Goal: Information Seeking & Learning: Find specific fact

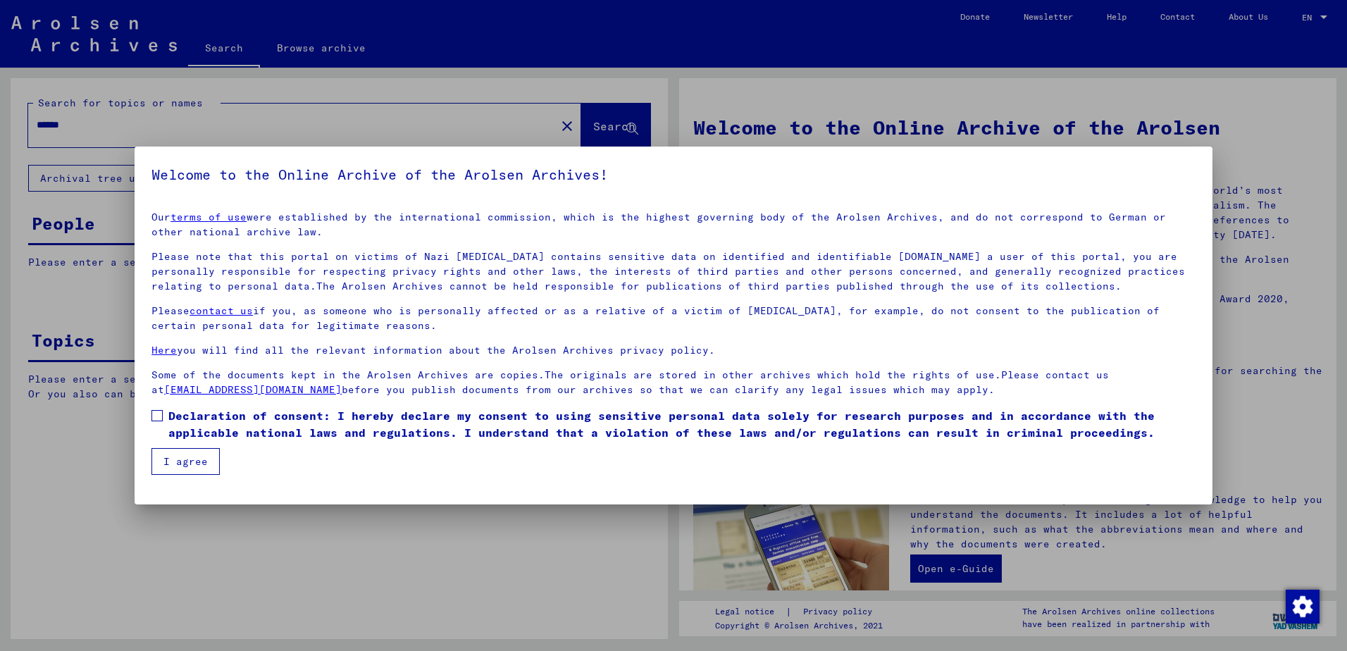
click at [166, 461] on button "I agree" at bounding box center [185, 461] width 68 height 27
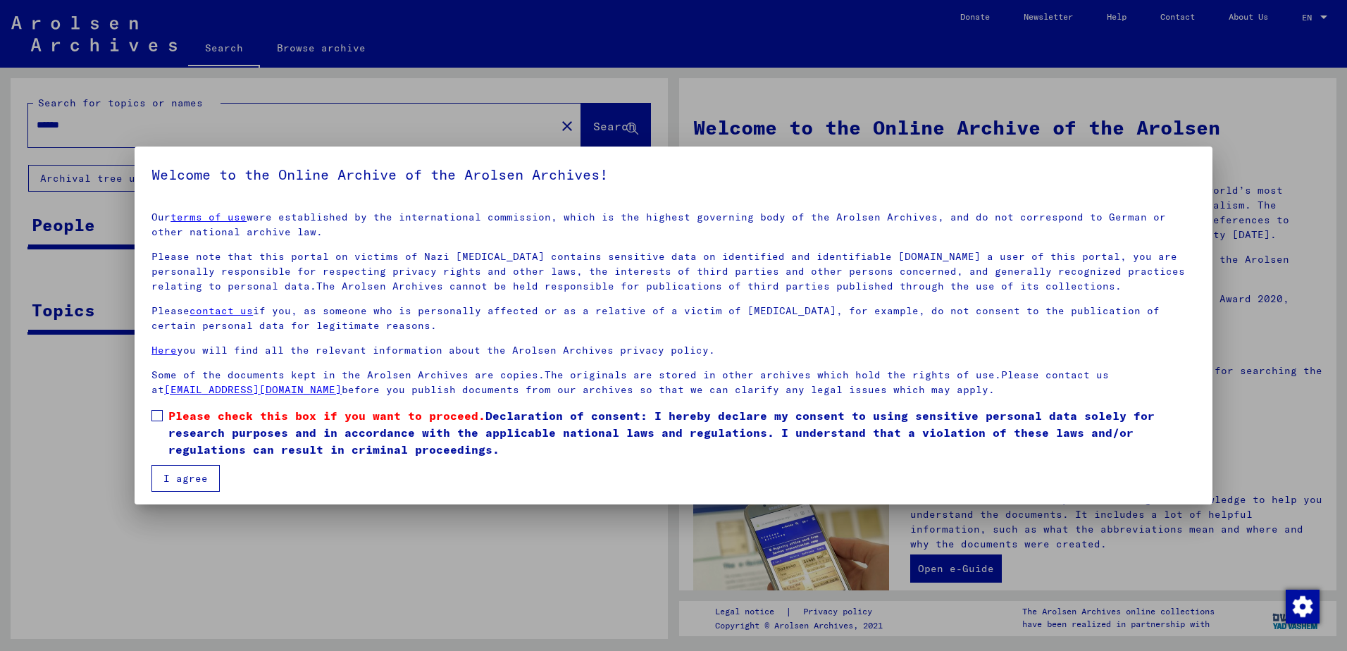
click at [163, 417] on label "Please check this box if you want to proceed. Declaration of consent: I hereby …" at bounding box center [673, 432] width 1044 height 51
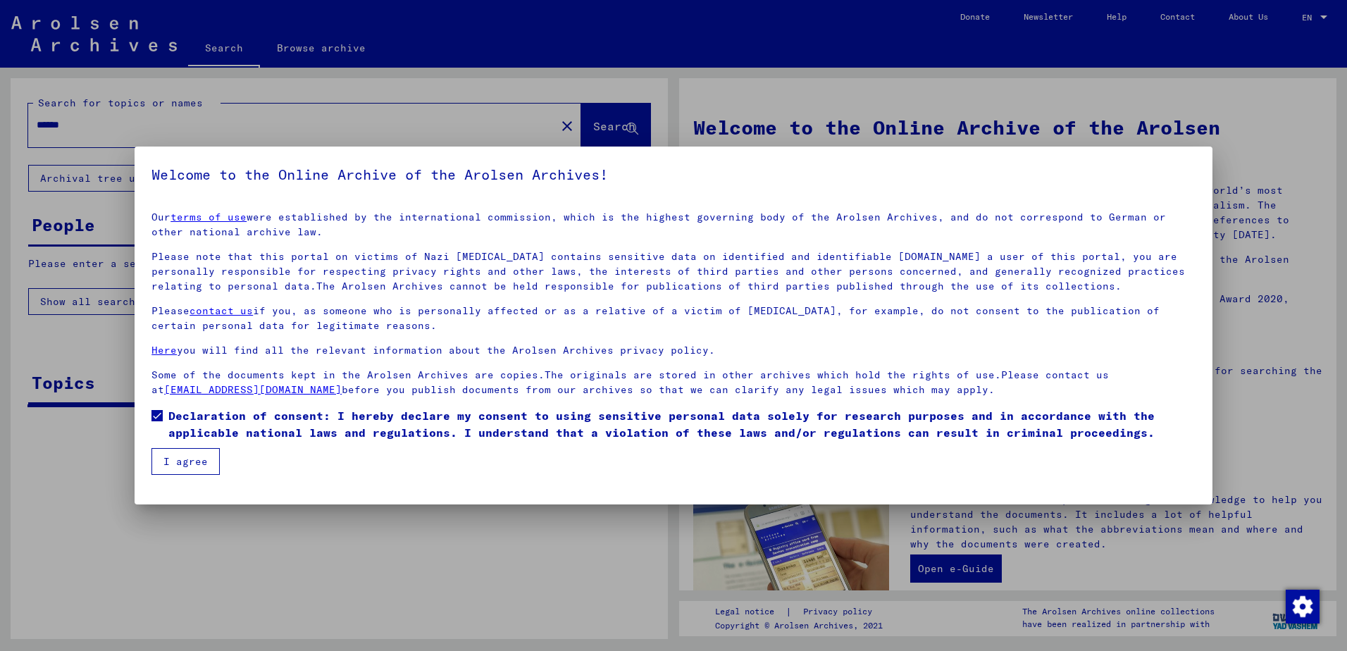
click at [166, 469] on button "I agree" at bounding box center [185, 461] width 68 height 27
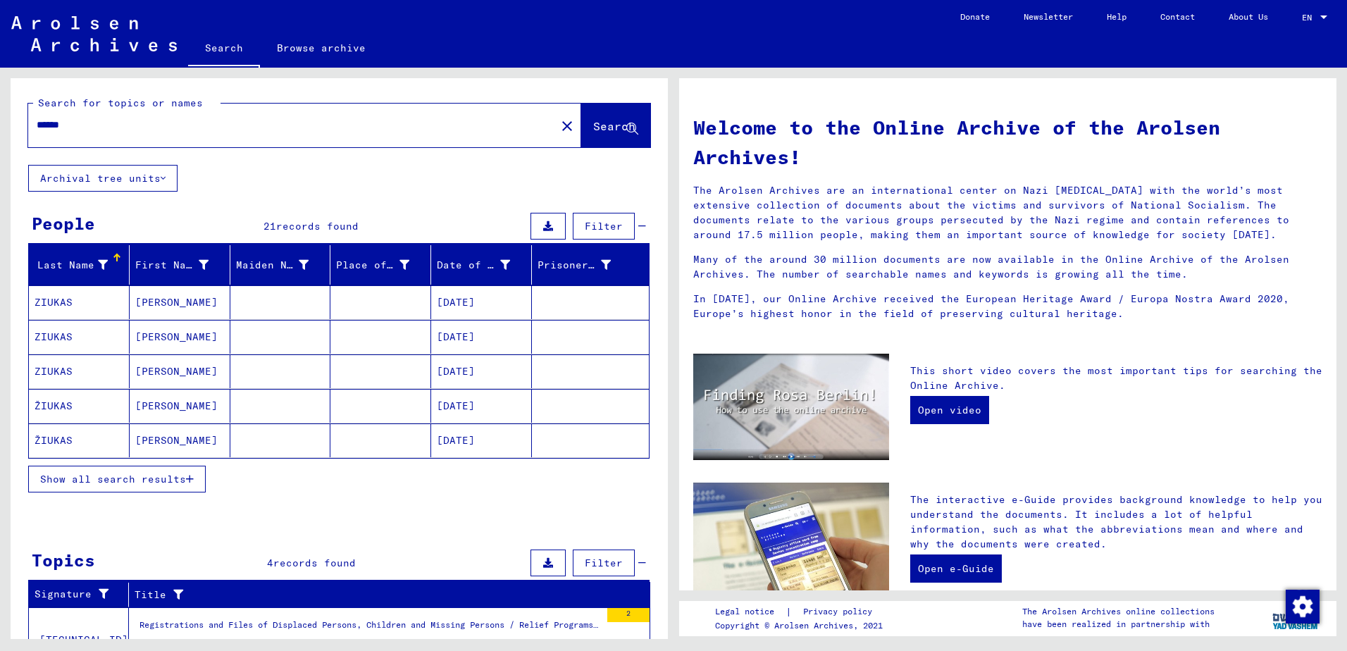
click at [84, 304] on mat-cell "ZIUKAS" at bounding box center [79, 302] width 101 height 34
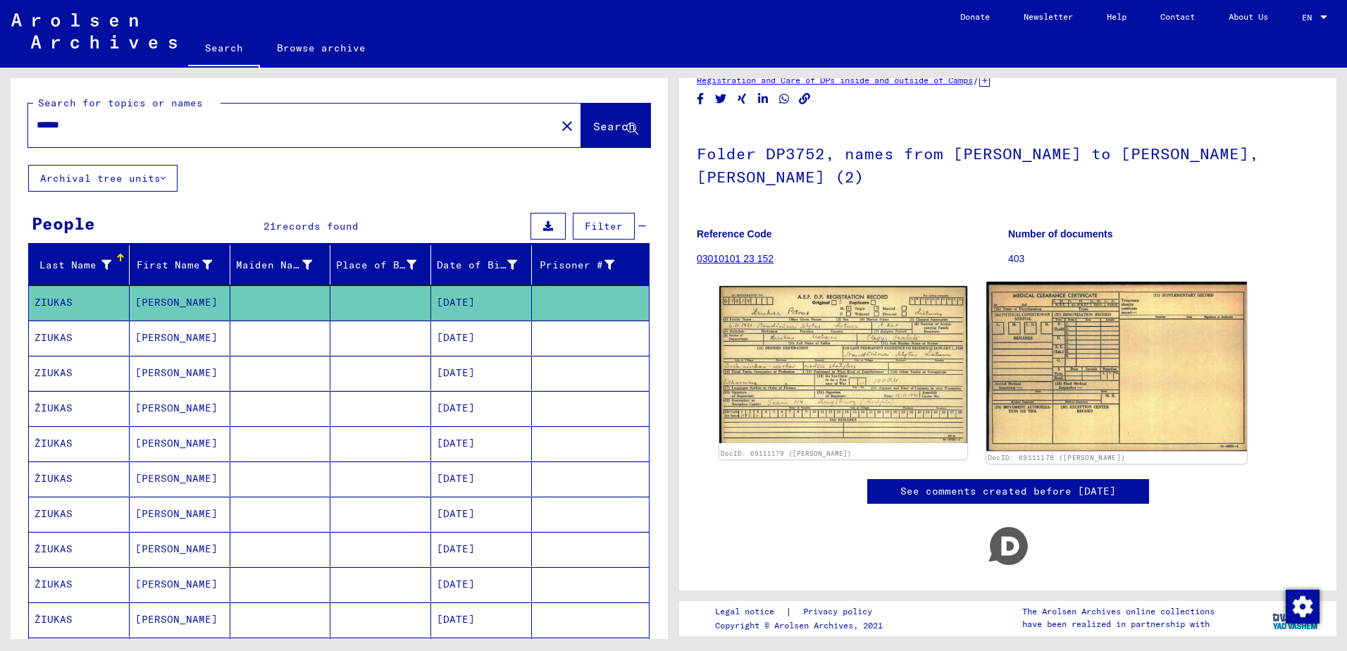
scroll to position [74, 0]
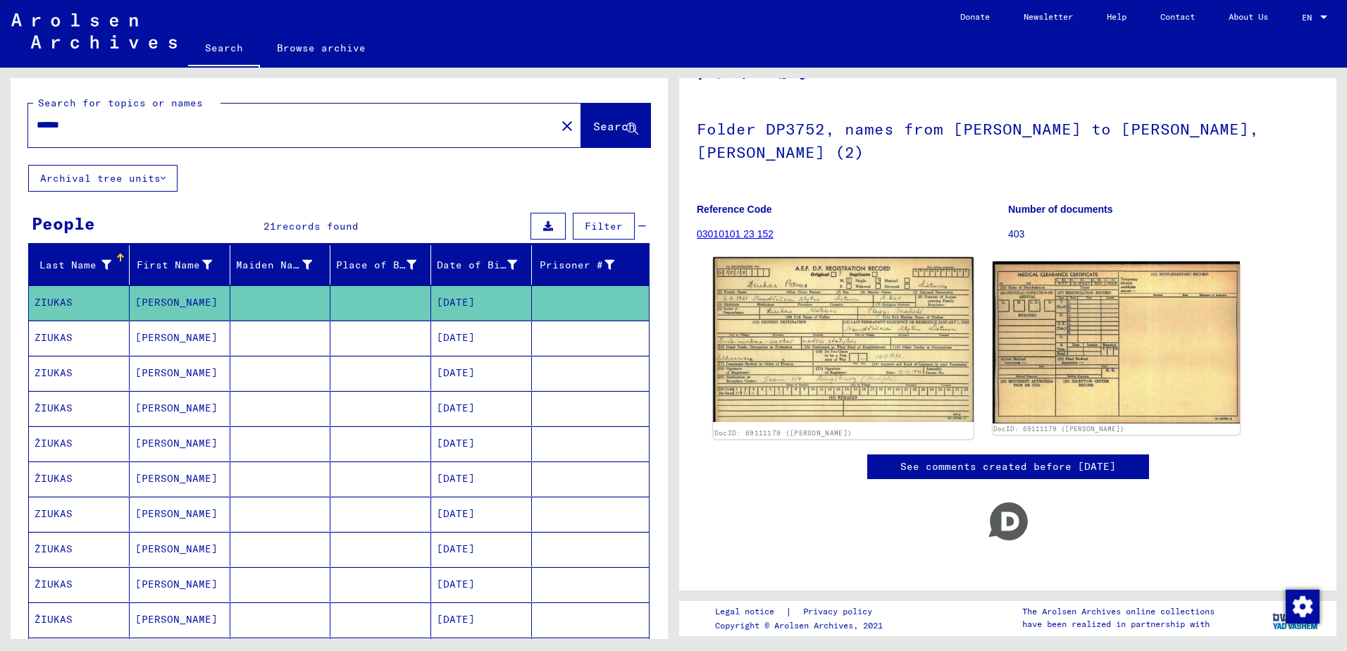
click at [820, 336] on img at bounding box center [843, 339] width 260 height 165
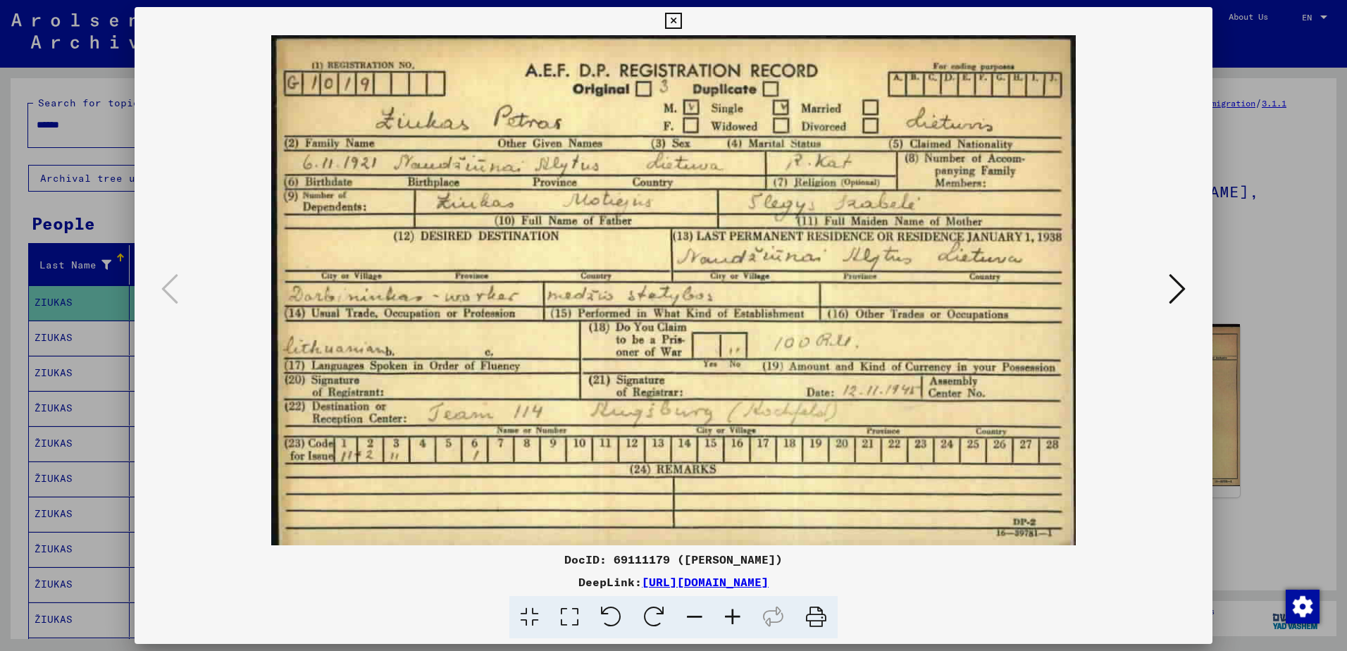
scroll to position [0, 0]
drag, startPoint x: 1180, startPoint y: 292, endPoint x: 1187, endPoint y: 291, distance: 7.1
click at [1183, 292] on icon at bounding box center [1176, 289] width 17 height 34
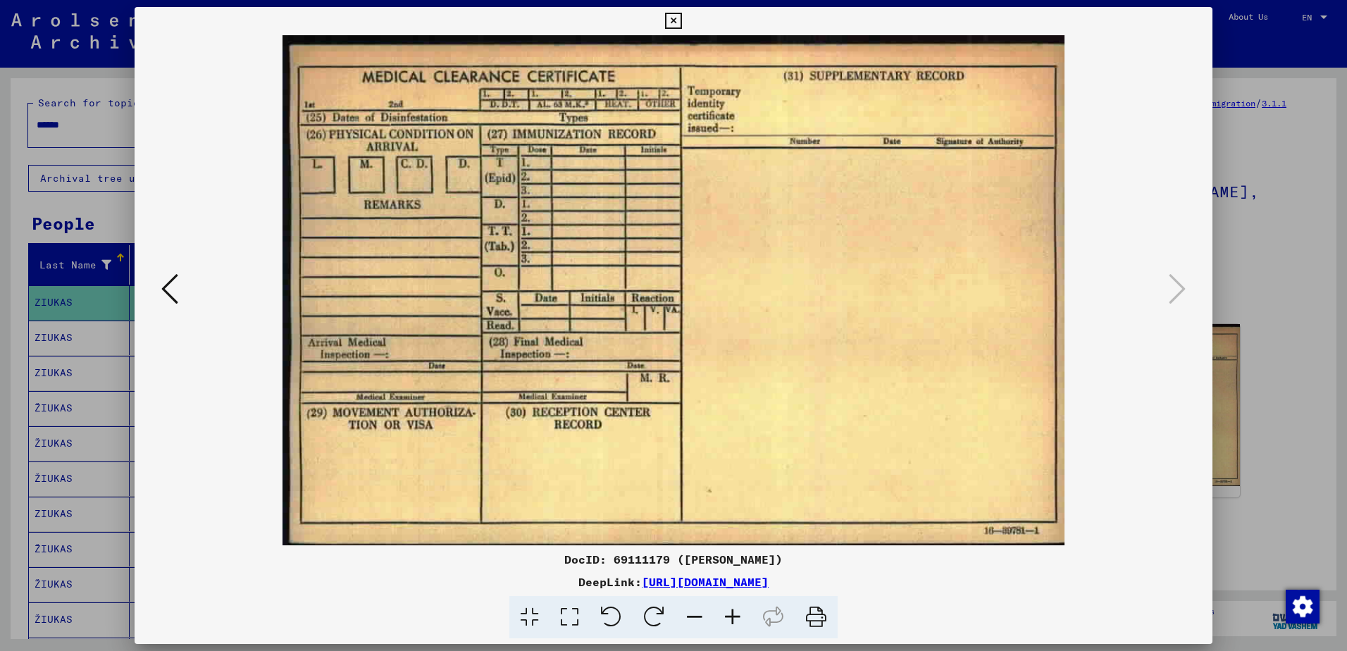
click at [1246, 432] on div at bounding box center [673, 325] width 1347 height 651
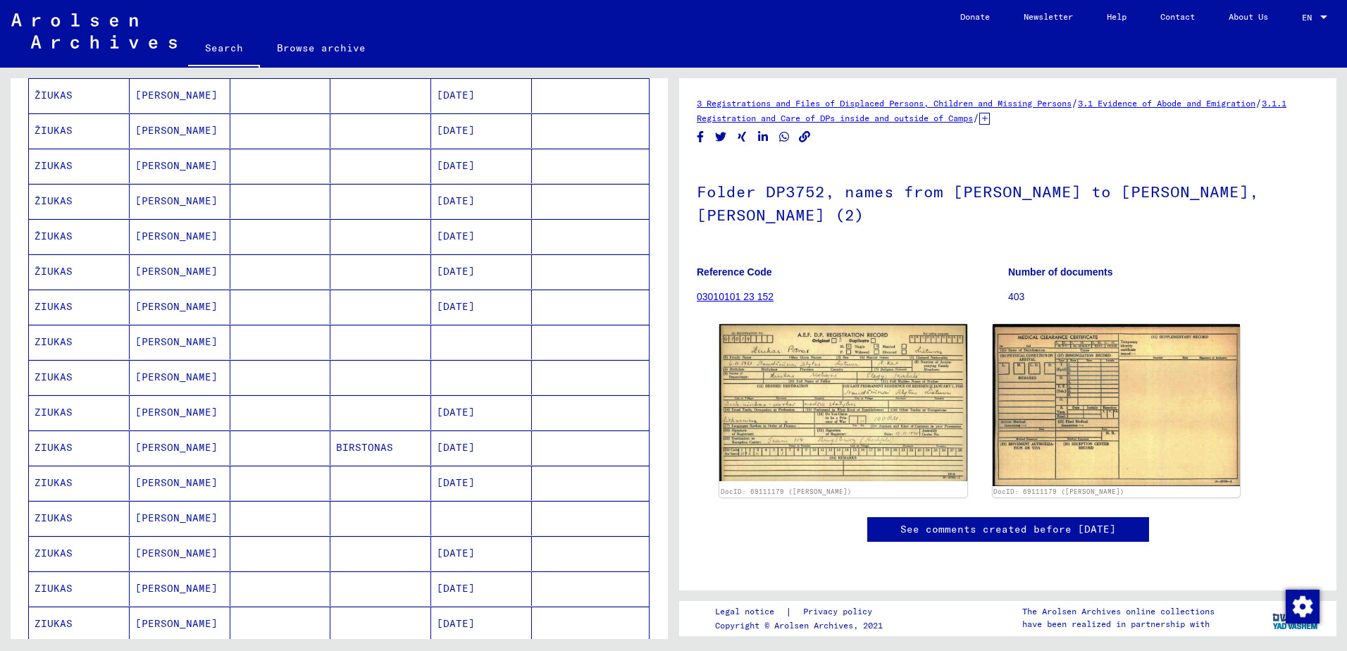
scroll to position [352, 0]
click at [96, 302] on mat-cell "ZIUKAS" at bounding box center [79, 302] width 101 height 35
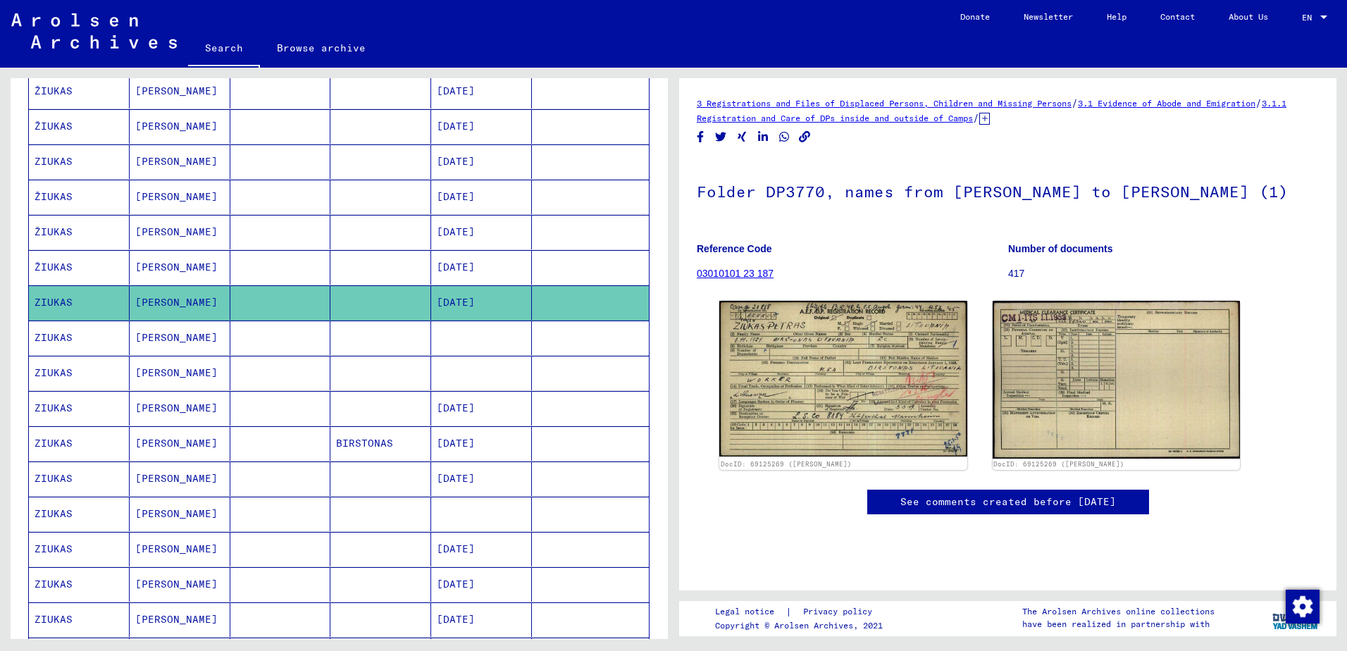
click at [177, 335] on mat-cell "[PERSON_NAME]" at bounding box center [180, 337] width 101 height 35
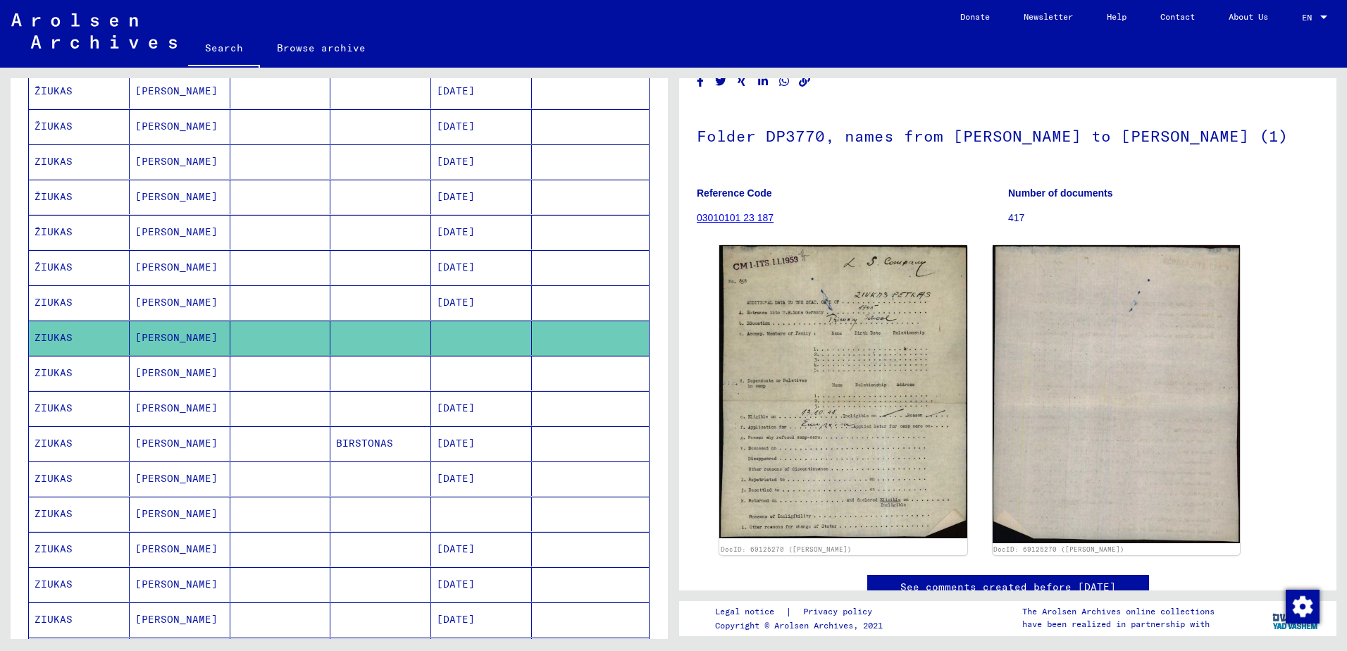
scroll to position [211, 0]
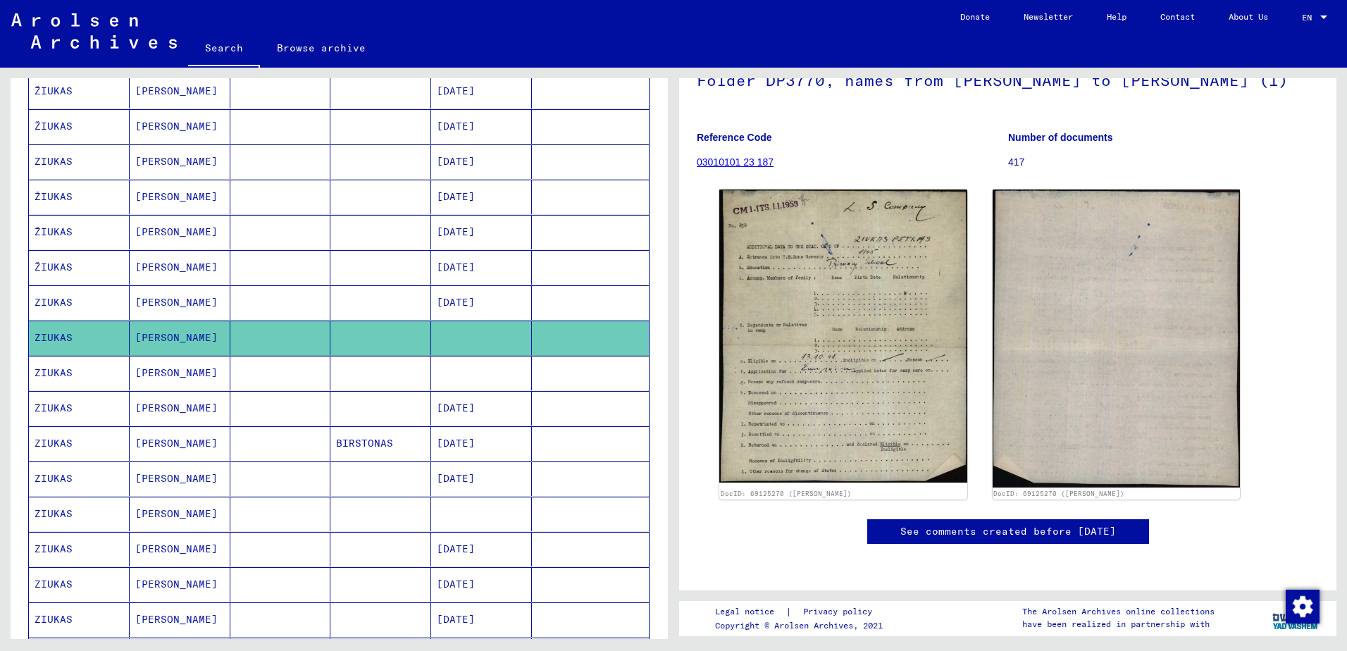
click at [158, 444] on mat-cell "[PERSON_NAME]" at bounding box center [180, 443] width 101 height 35
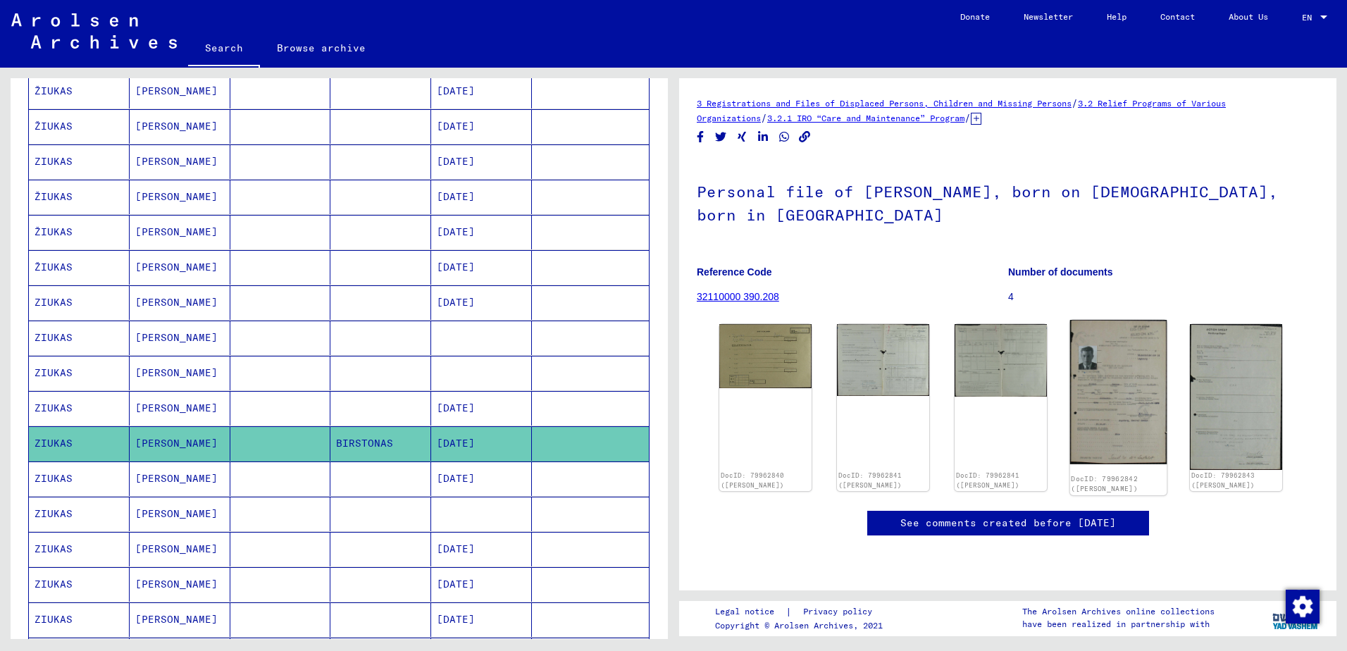
click at [1092, 380] on img at bounding box center [1118, 392] width 97 height 144
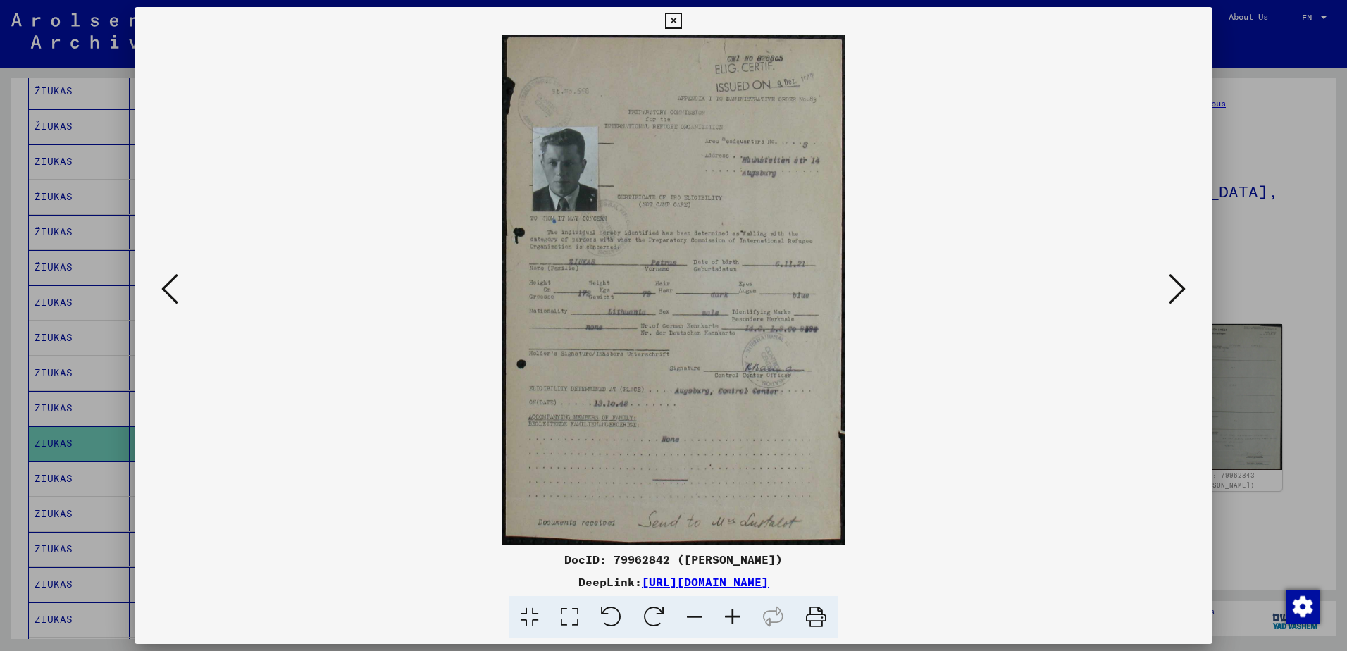
click at [565, 184] on img at bounding box center [673, 290] width 982 height 510
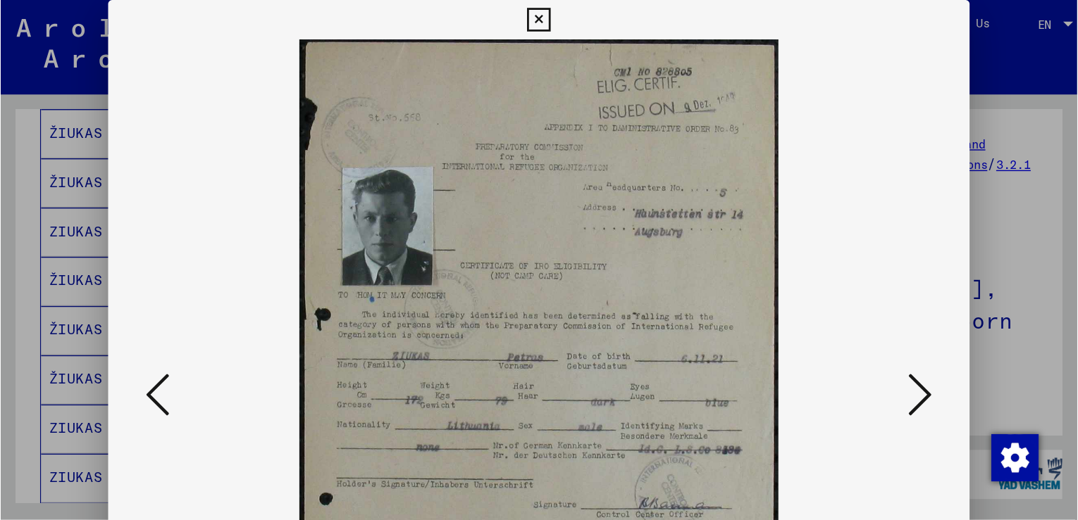
scroll to position [348, 0]
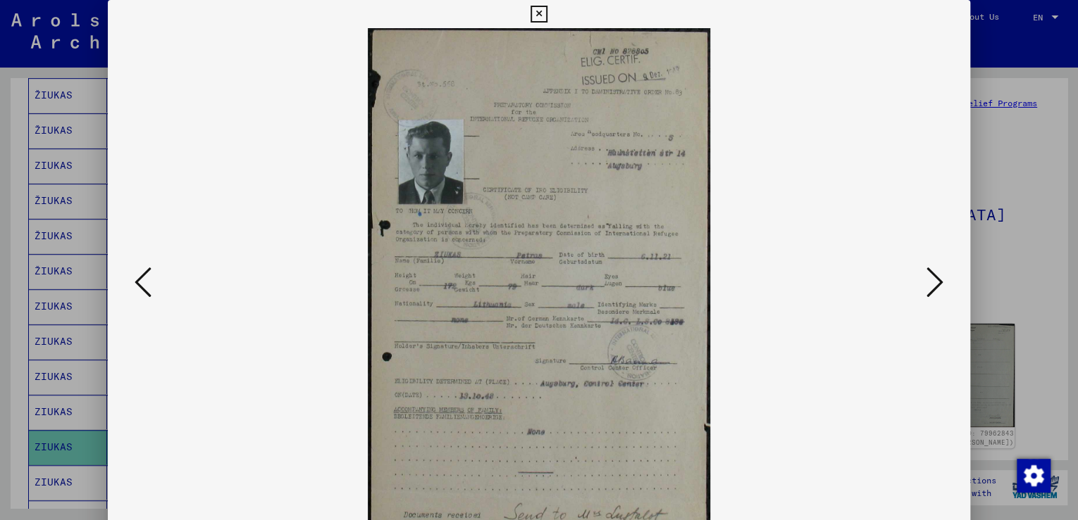
click at [942, 285] on icon at bounding box center [934, 283] width 17 height 34
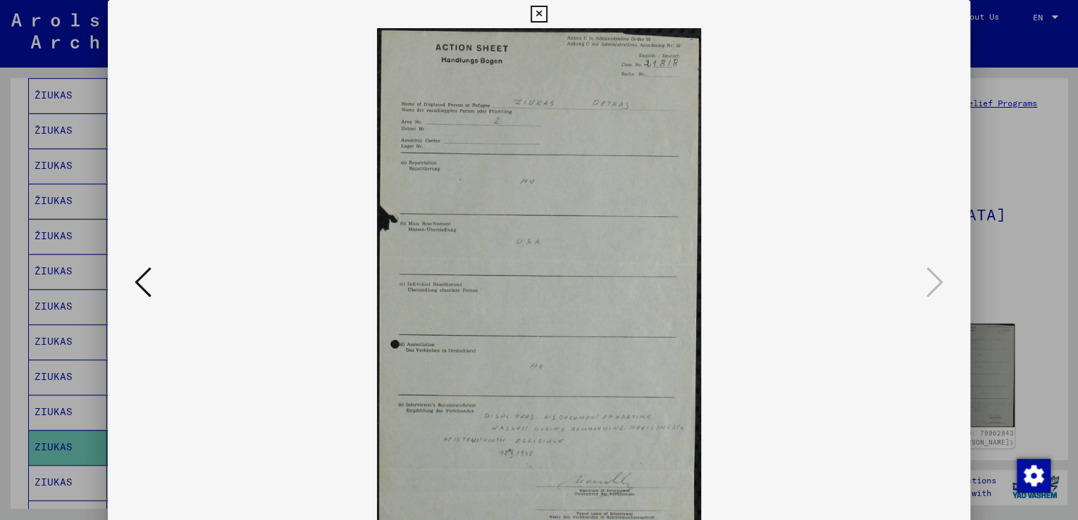
click at [948, 284] on div at bounding box center [539, 283] width 862 height 510
click at [141, 270] on icon at bounding box center [143, 283] width 17 height 34
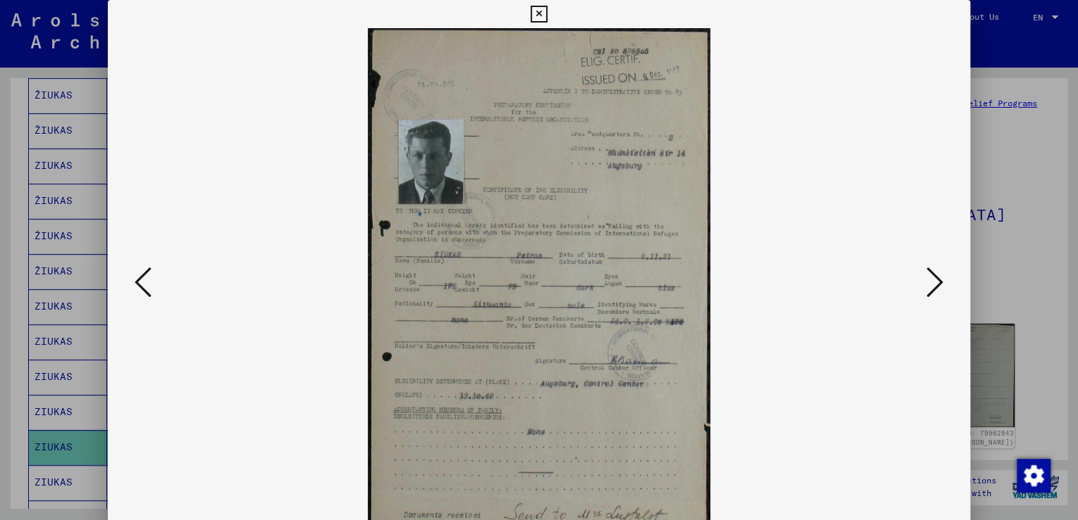
click at [947, 270] on div at bounding box center [539, 283] width 862 height 510
click at [930, 273] on icon at bounding box center [934, 283] width 17 height 34
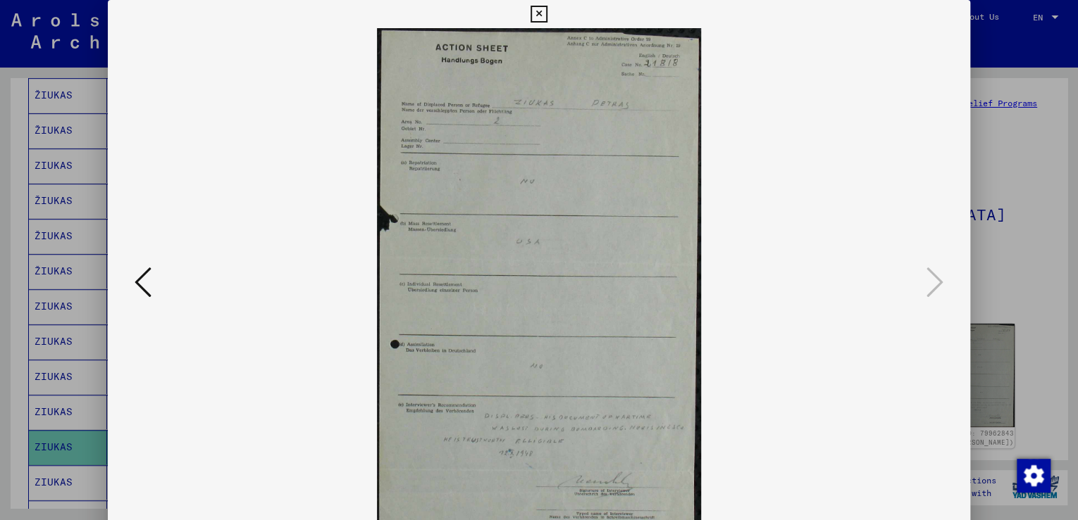
click at [1073, 311] on div at bounding box center [539, 260] width 1078 height 520
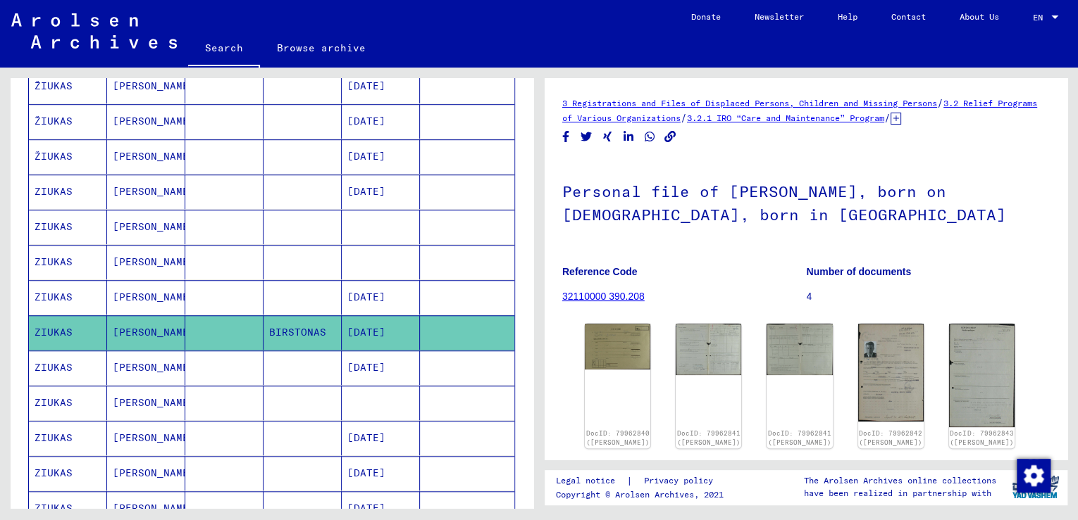
scroll to position [630, 0]
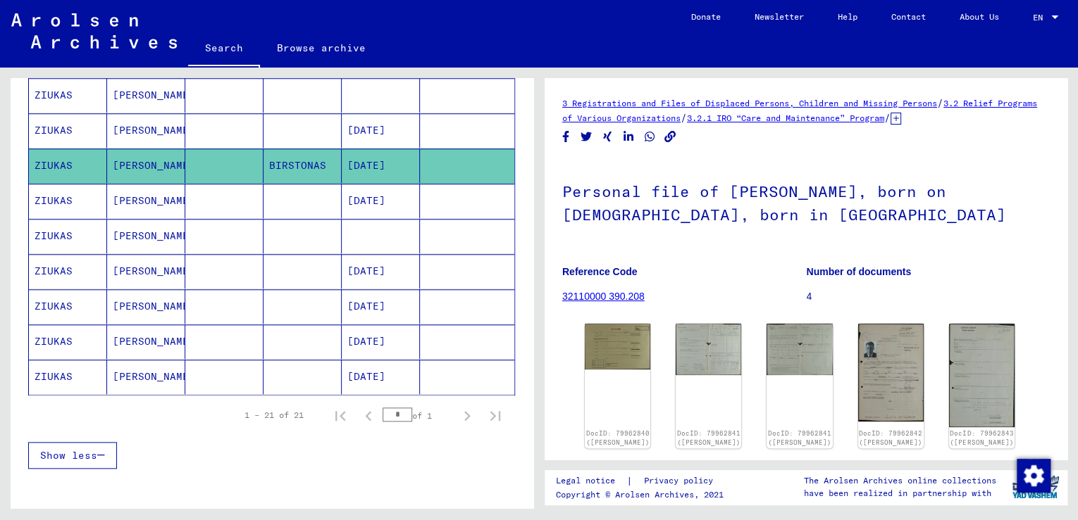
click at [134, 371] on mat-cell "[PERSON_NAME]" at bounding box center [146, 377] width 78 height 35
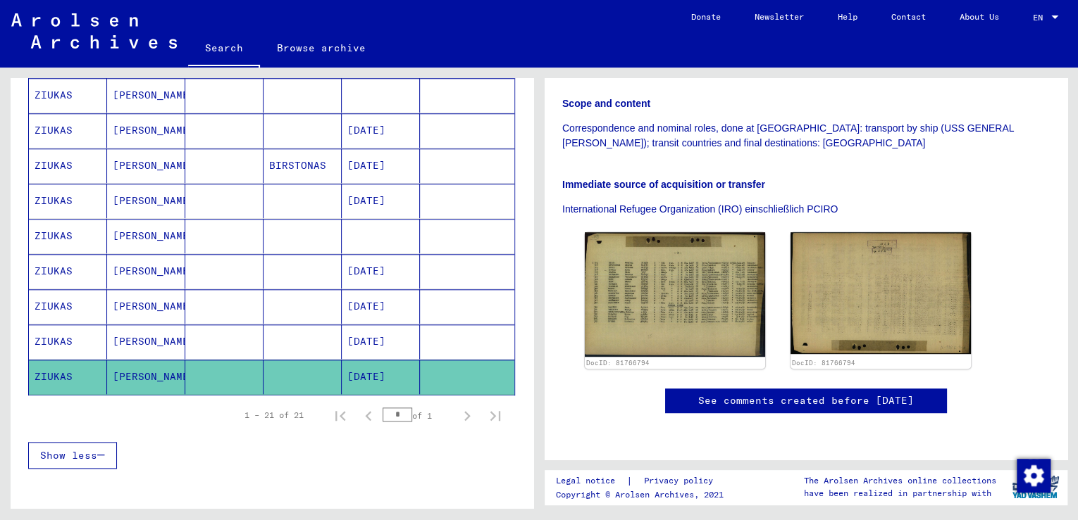
scroll to position [282, 0]
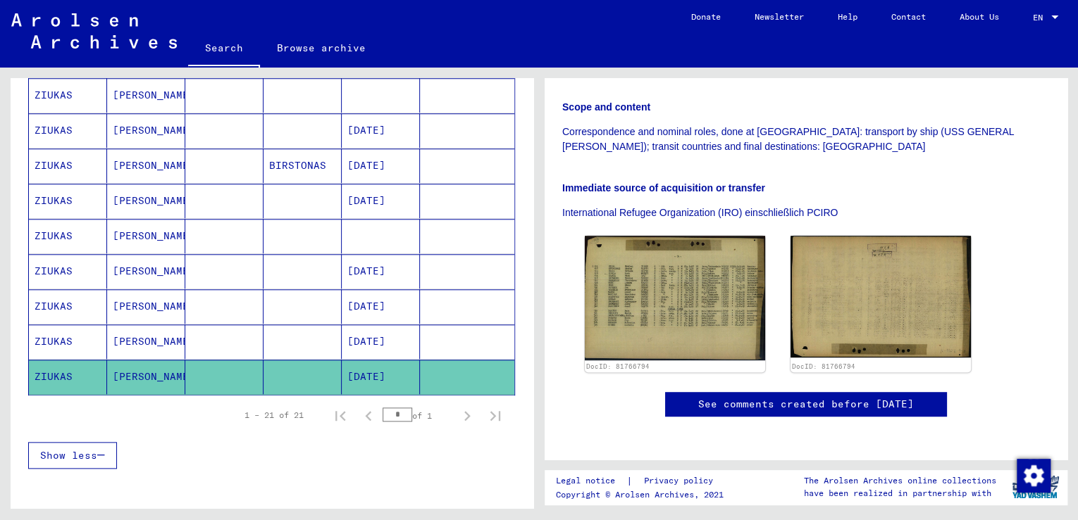
click at [188, 273] on mat-cell at bounding box center [224, 271] width 78 height 35
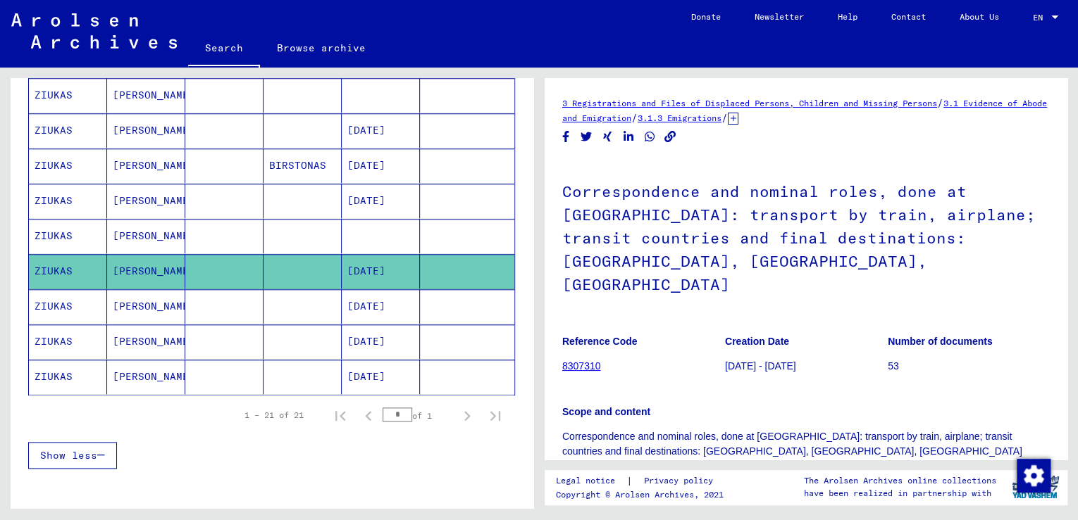
click at [302, 341] on mat-cell at bounding box center [302, 342] width 78 height 35
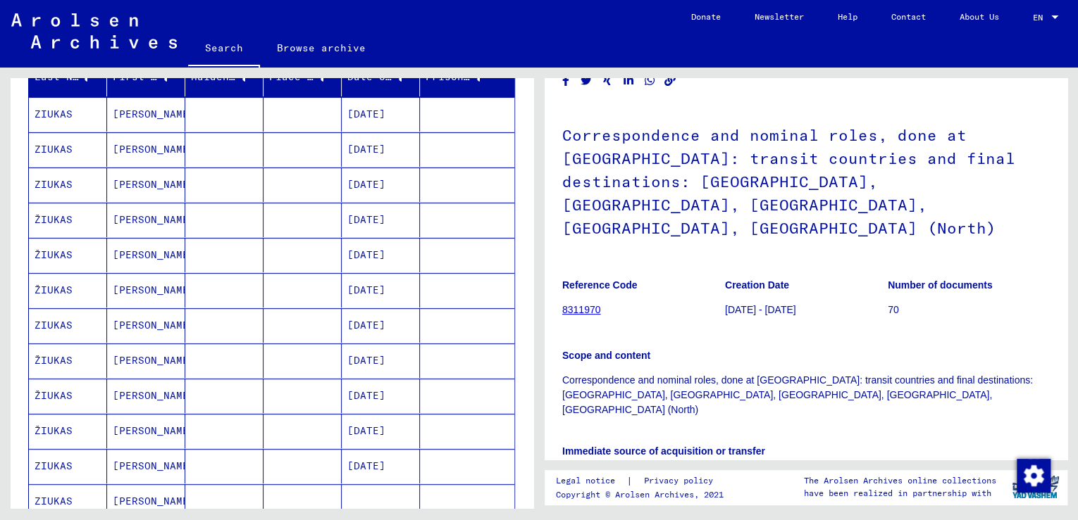
scroll to position [113, 0]
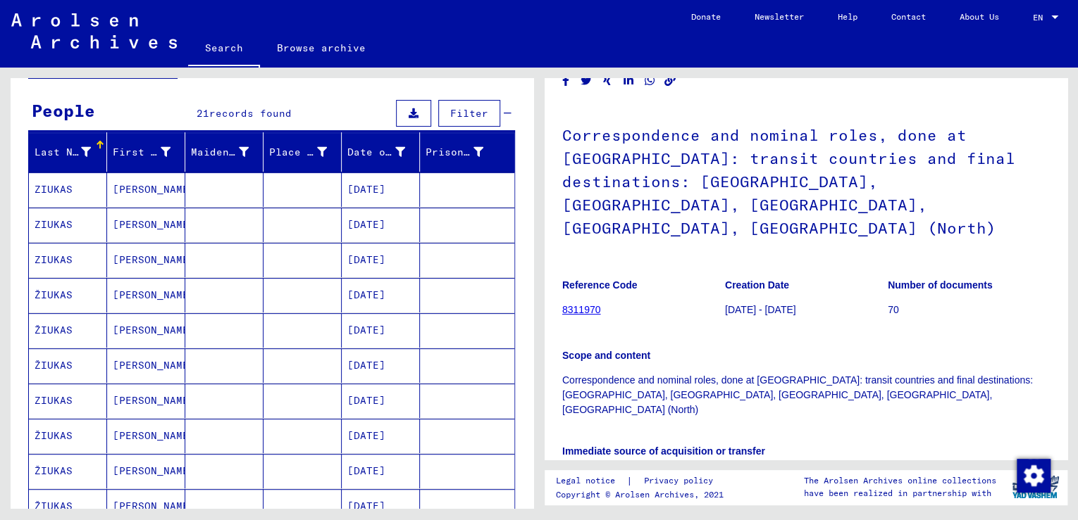
click at [180, 226] on mat-cell "[PERSON_NAME]" at bounding box center [146, 225] width 78 height 35
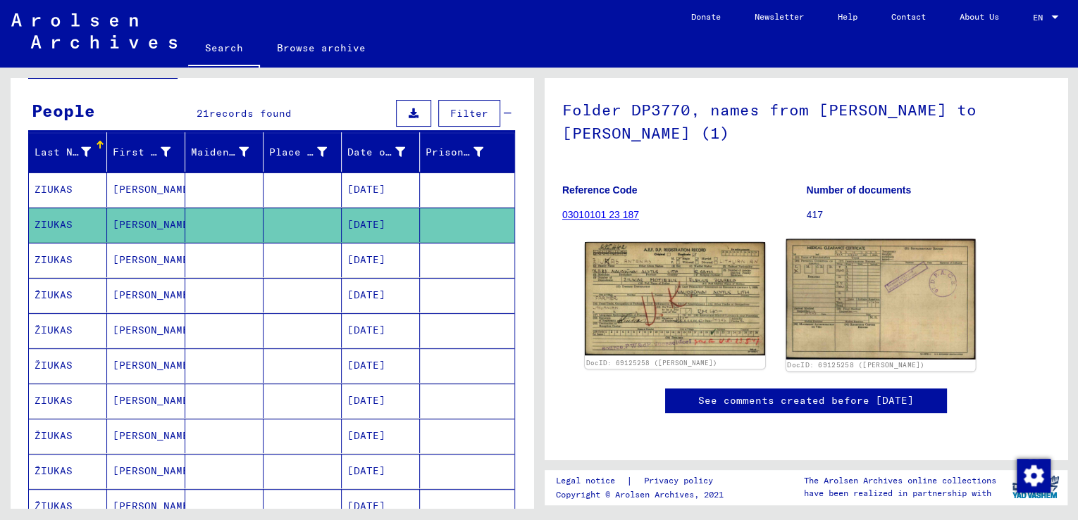
scroll to position [230, 0]
